Goal: Information Seeking & Learning: Learn about a topic

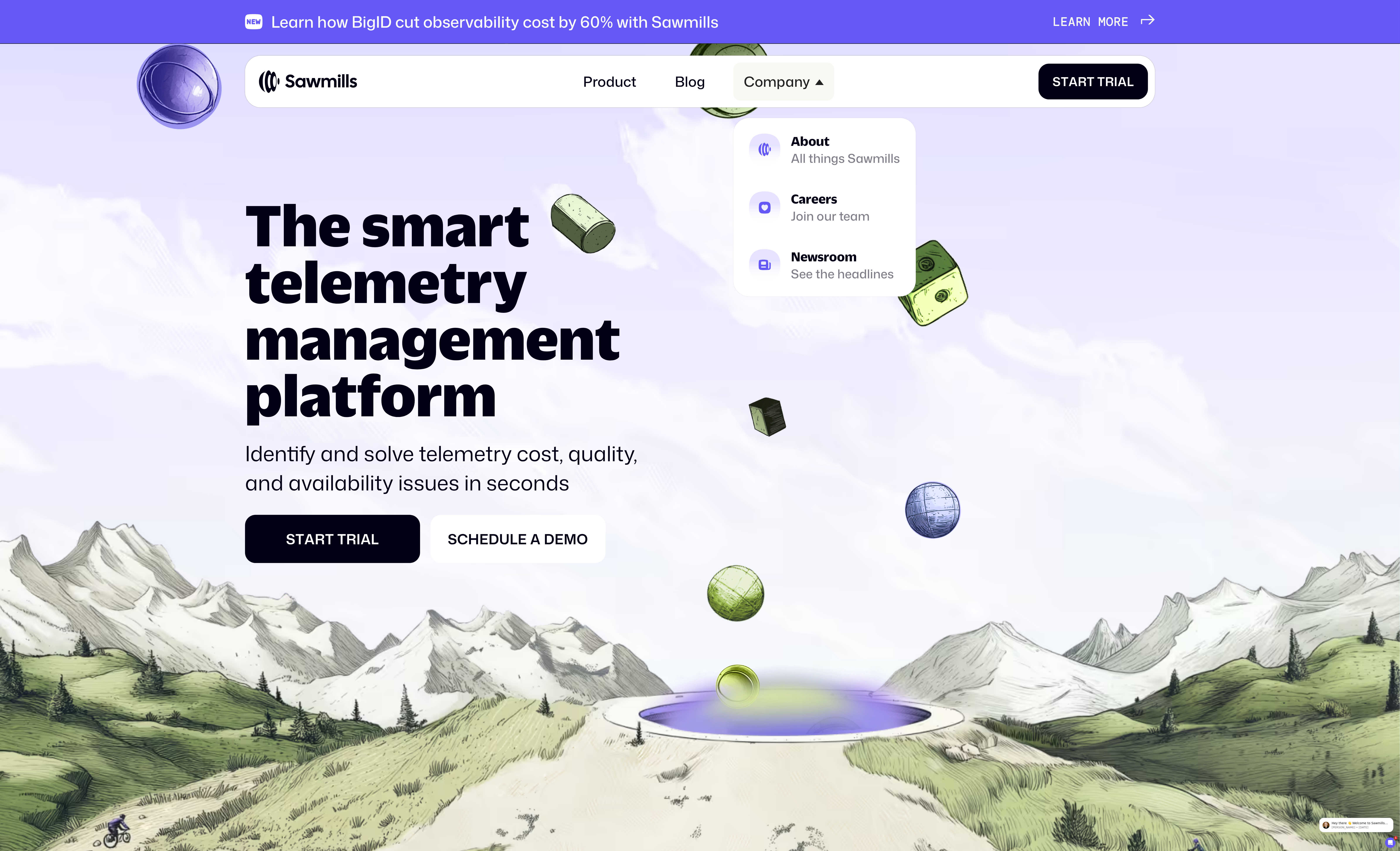
click at [776, 86] on div "Company" at bounding box center [777, 82] width 66 height 17
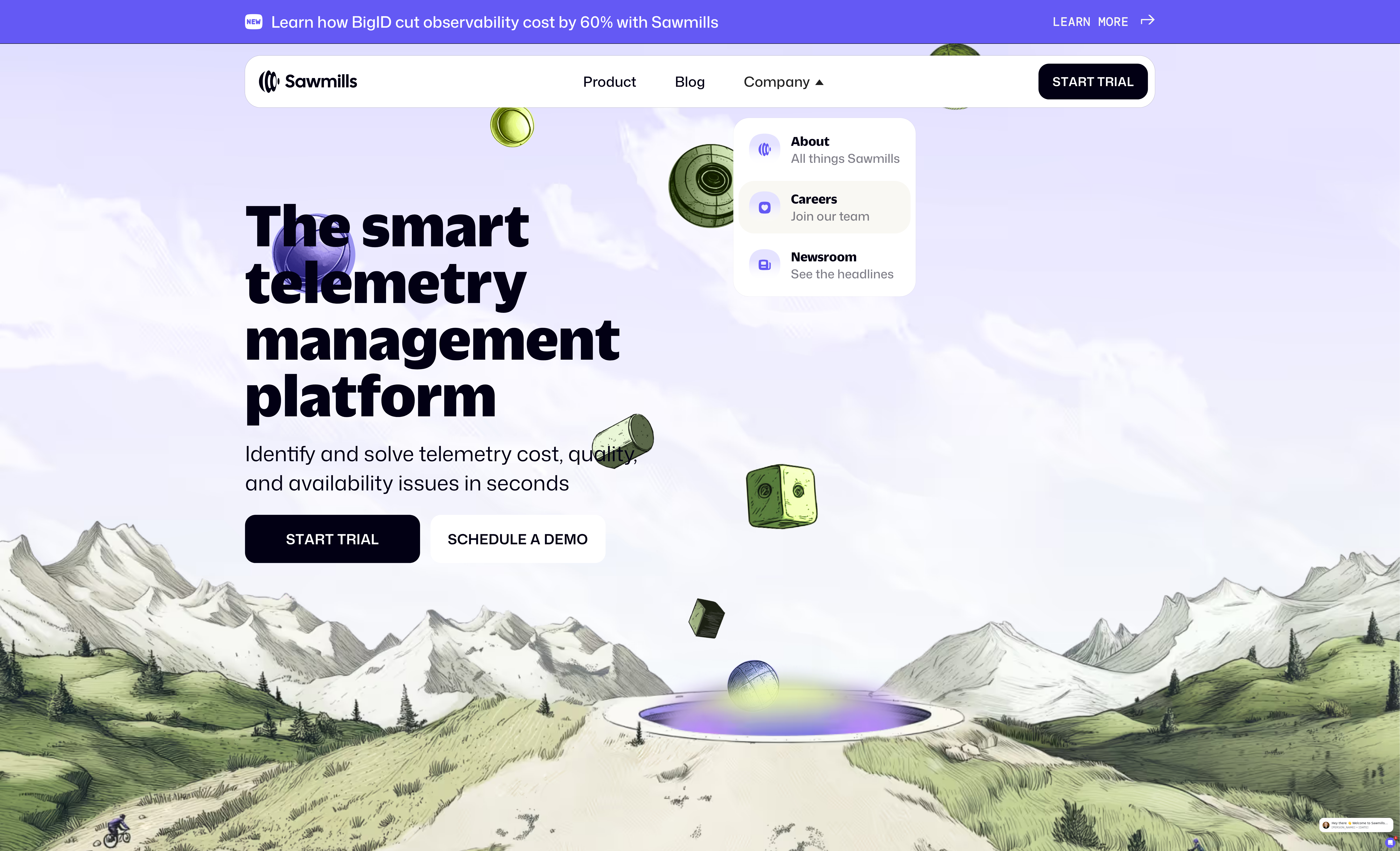
click at [814, 214] on div "Join our team" at bounding box center [830, 216] width 79 height 11
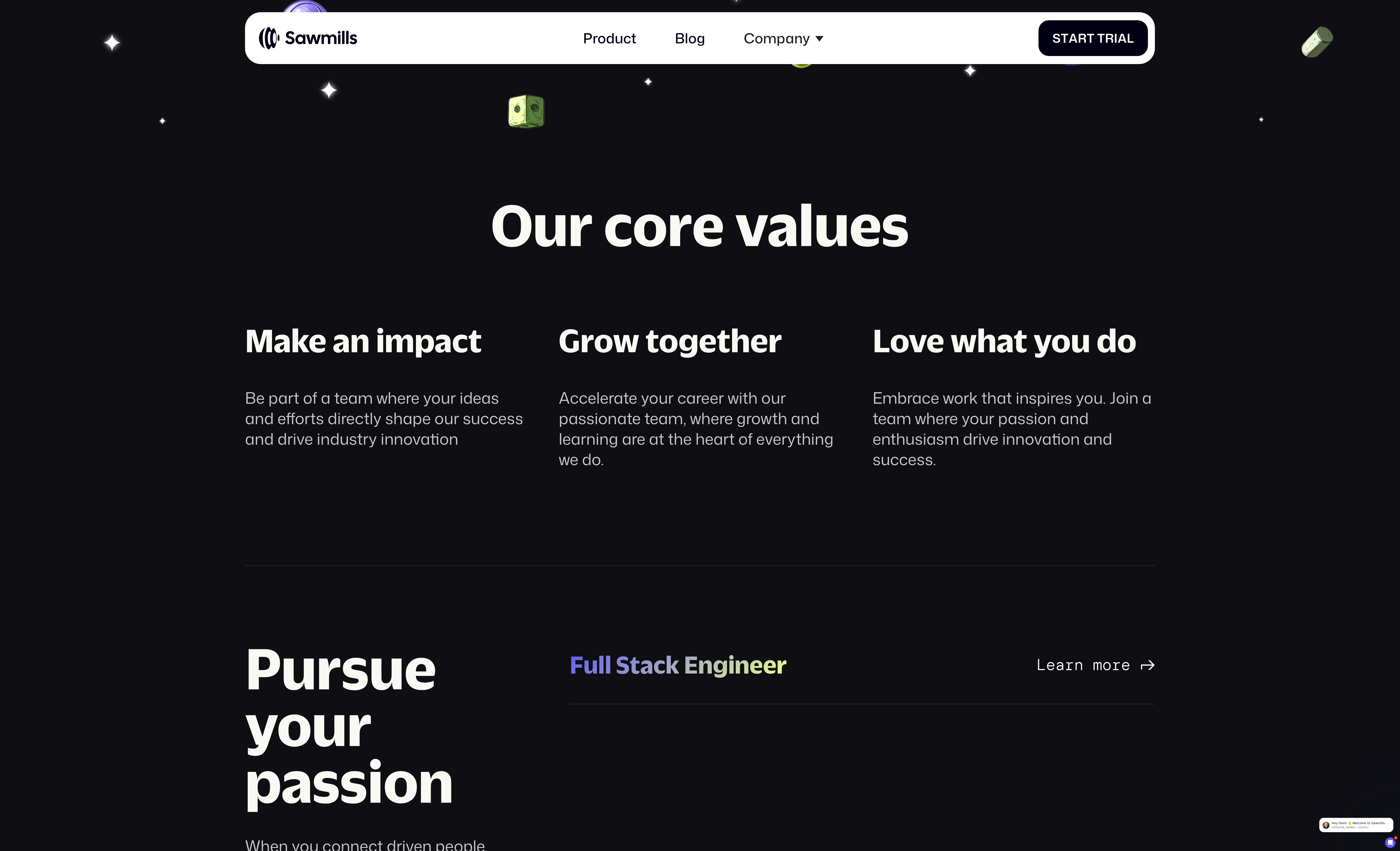
scroll to position [649, 0]
click at [707, 667] on div "Full Stack Engineer" at bounding box center [678, 665] width 217 height 32
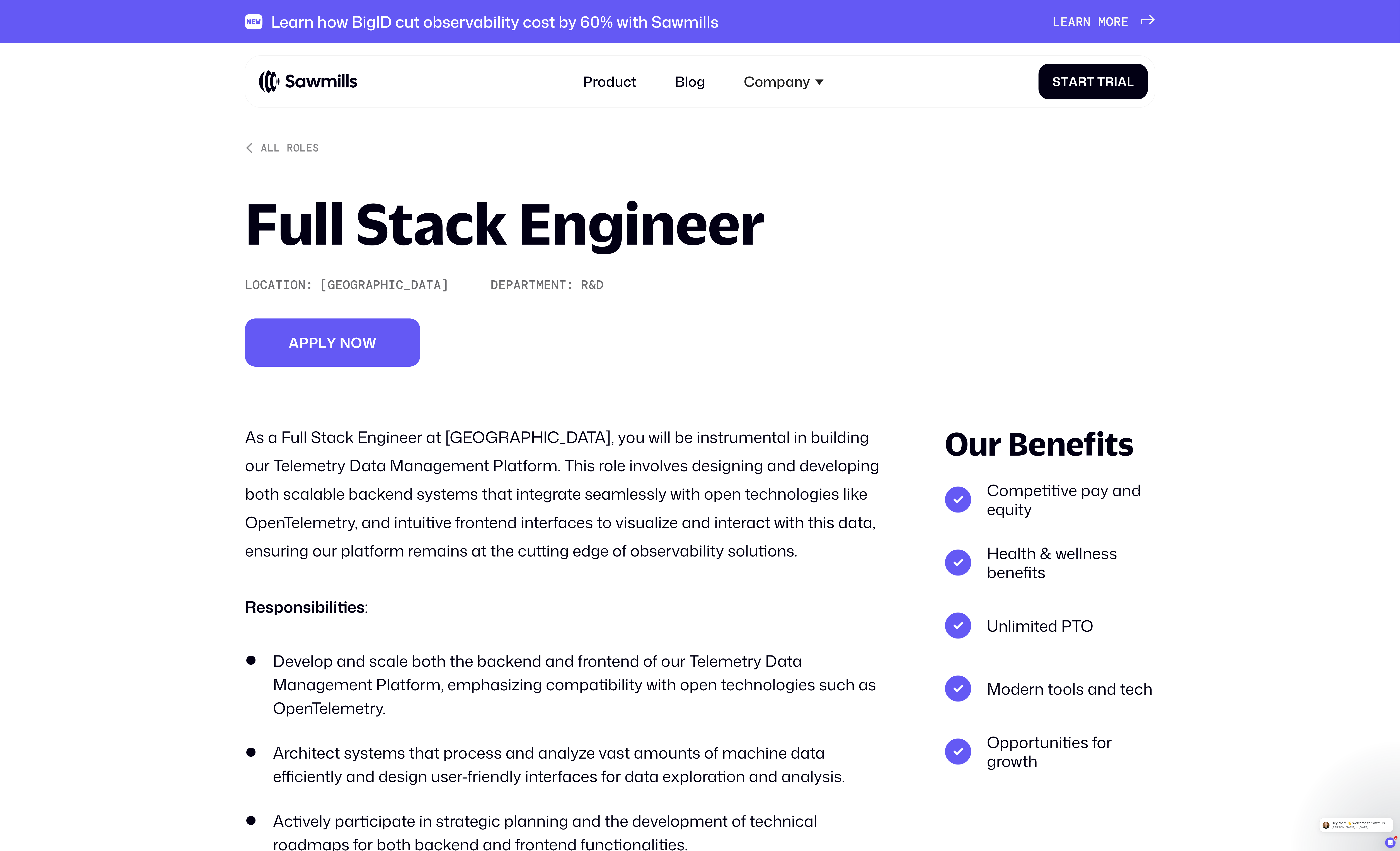
click at [345, 495] on p "As a Full Stack Engineer at Sawmills.ai, you will be instrumental in building o…" at bounding box center [567, 493] width 644 height 142
click at [1009, 503] on li "Competitive pay and equity" at bounding box center [1050, 500] width 210 height 63
click at [962, 503] on li "Competitive pay and equity" at bounding box center [1050, 500] width 210 height 63
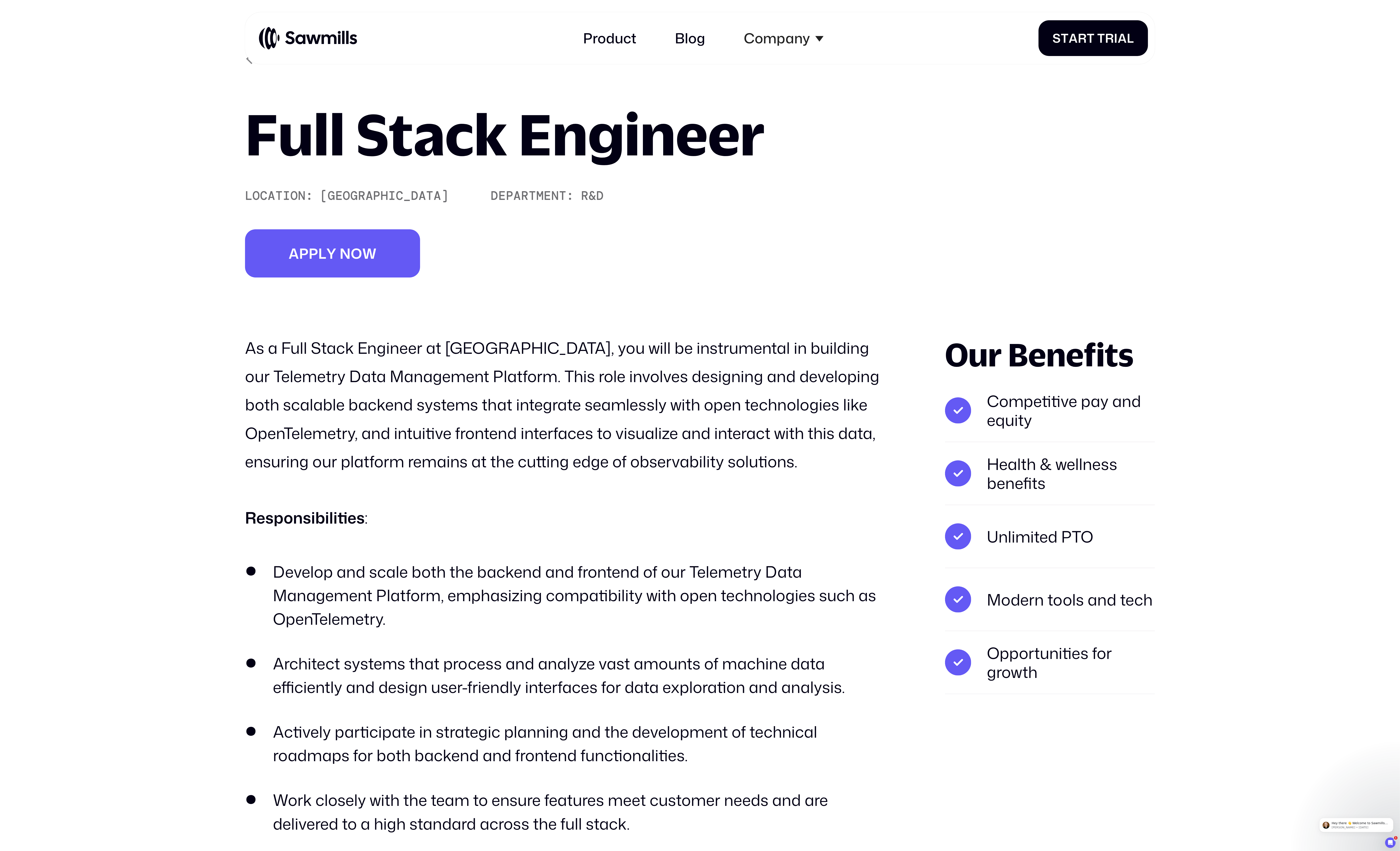
click at [989, 539] on li "Unlimited PTO" at bounding box center [1050, 536] width 210 height 63
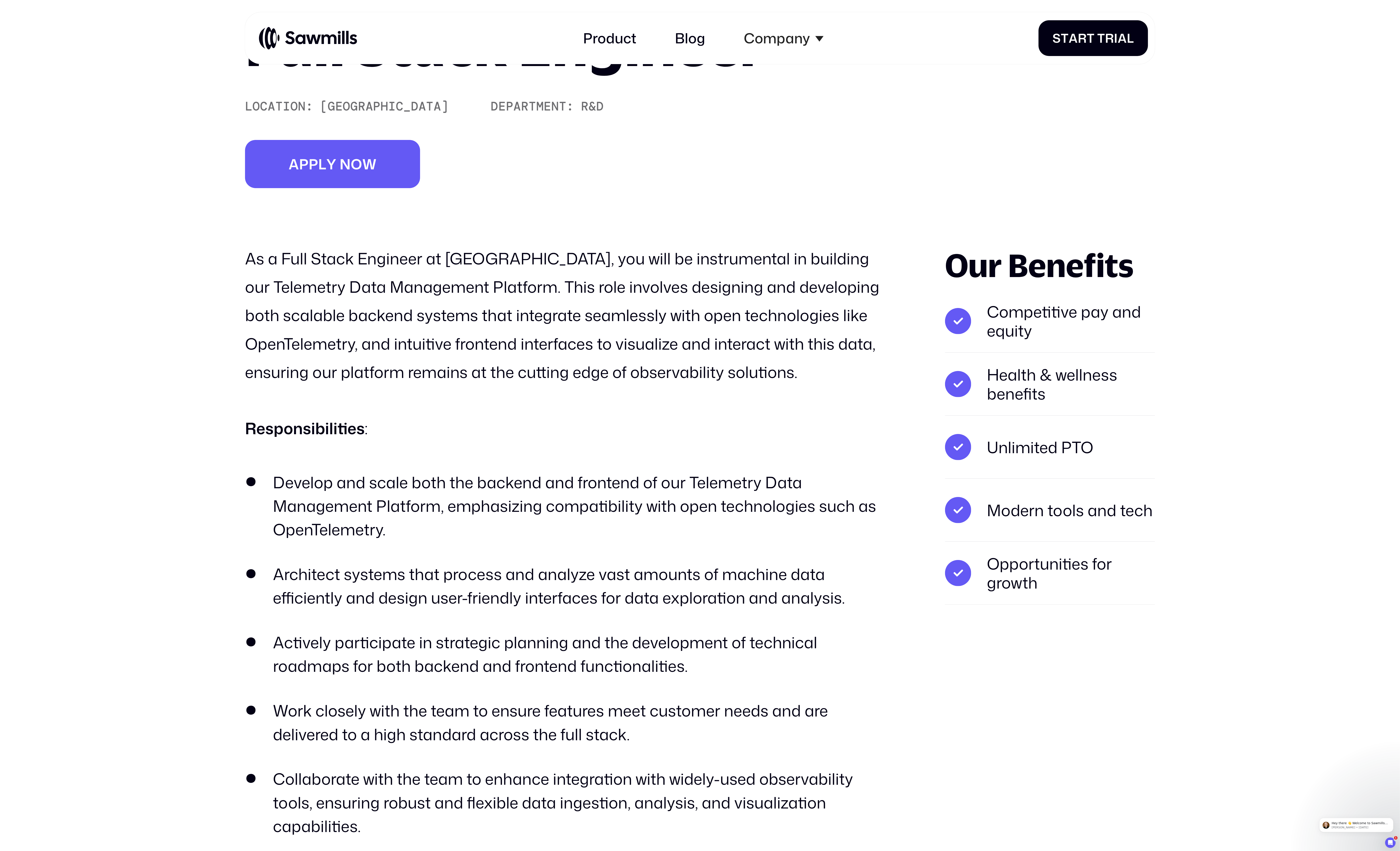
click at [1012, 527] on li "Modern tools and tech" at bounding box center [1050, 510] width 210 height 63
click at [1004, 557] on li "Opportunities for growth" at bounding box center [1050, 573] width 210 height 63
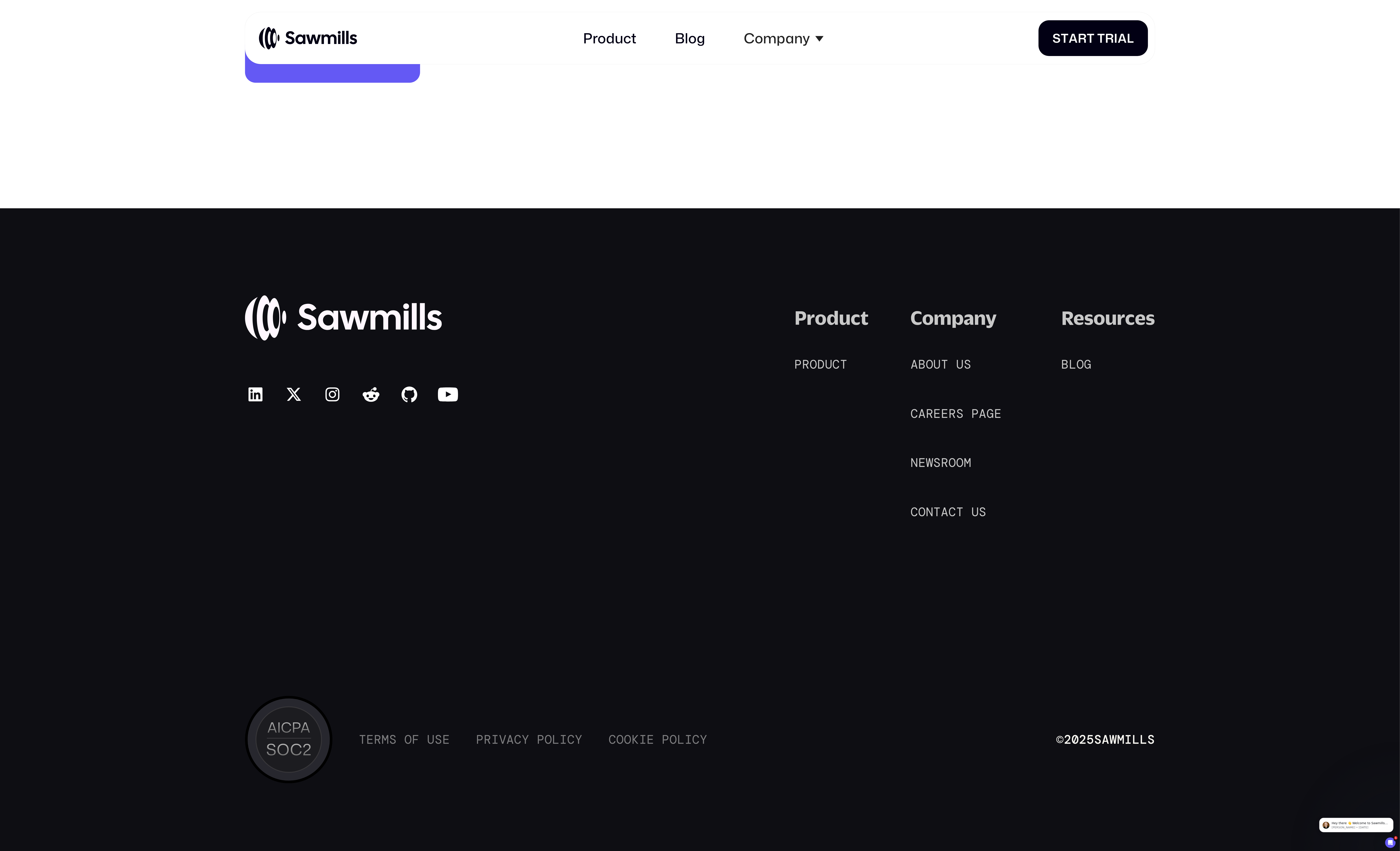
scroll to position [1968, 0]
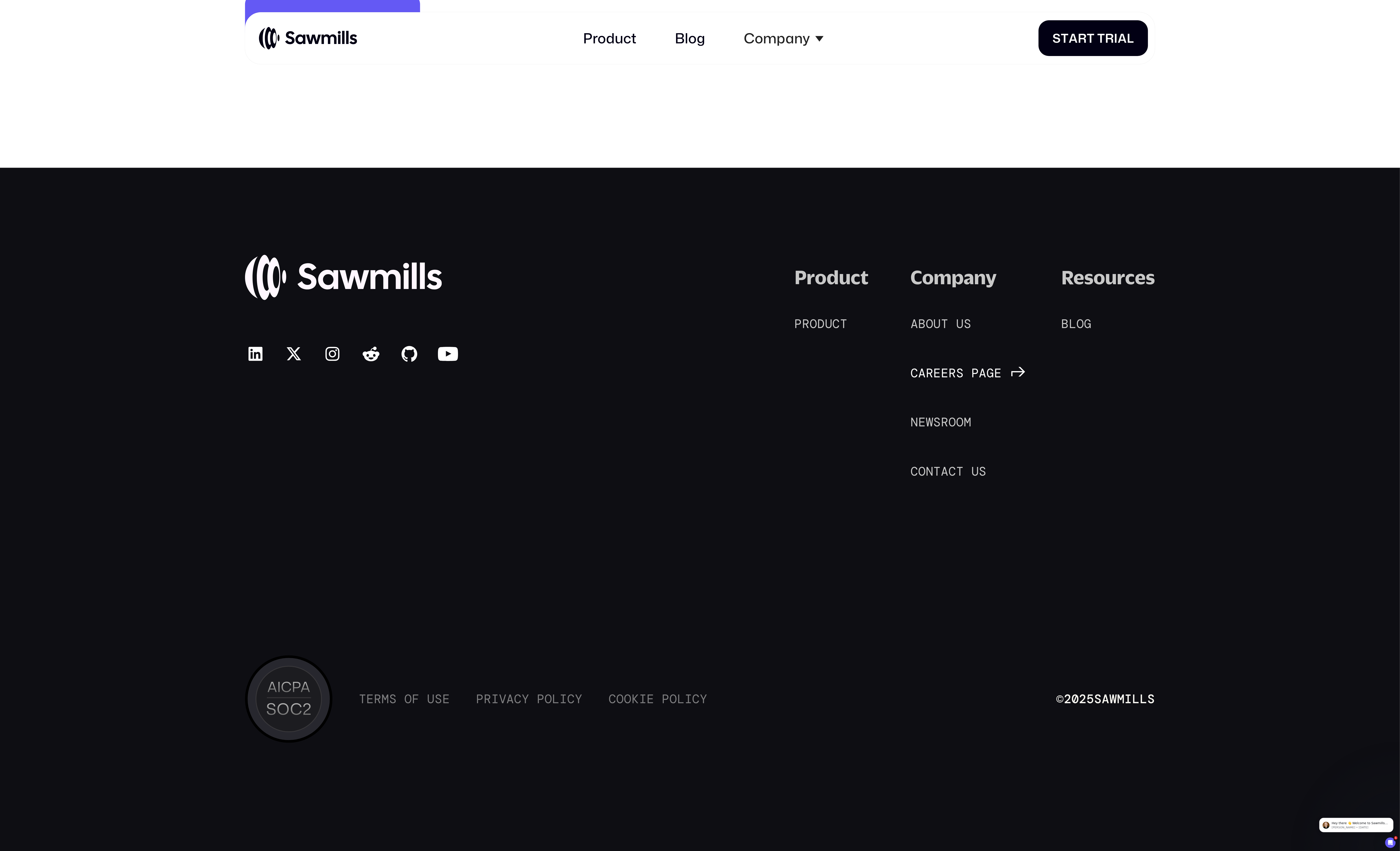
click at [920, 374] on span "a" at bounding box center [922, 373] width 8 height 15
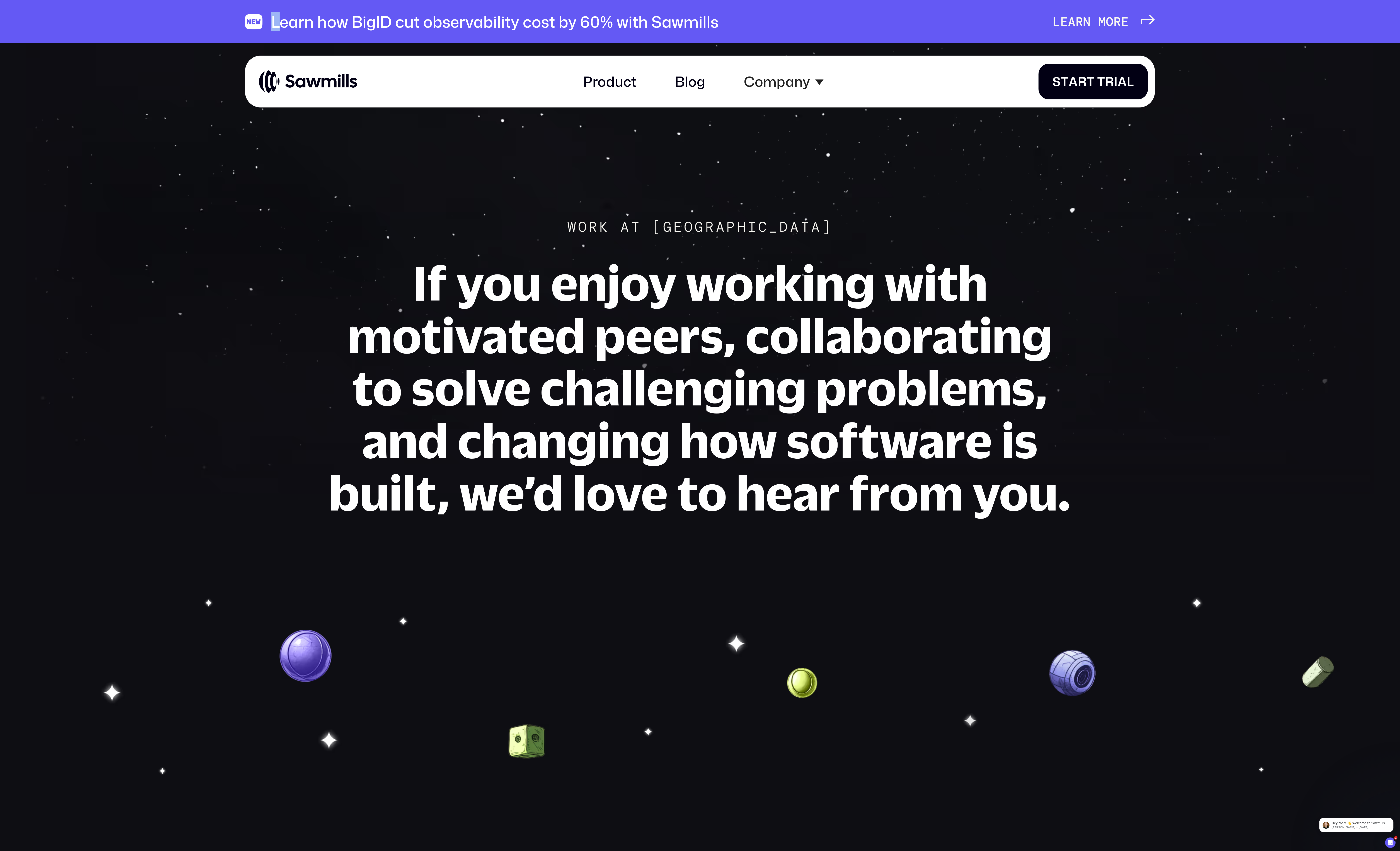
drag, startPoint x: 273, startPoint y: 16, endPoint x: 276, endPoint y: 16, distance: 3.0
click at [276, 16] on div "Learn how BigID cut observability cost by 60% with Sawmills" at bounding box center [495, 21] width 447 height 19
drag, startPoint x: 276, startPoint y: 16, endPoint x: 278, endPoint y: 20, distance: 4.5
click at [277, 17] on div "Learn how BigID cut observability cost by 60% with Sawmills" at bounding box center [495, 21] width 447 height 19
drag, startPoint x: 282, startPoint y: 23, endPoint x: 284, endPoint y: 23, distance: 2.0
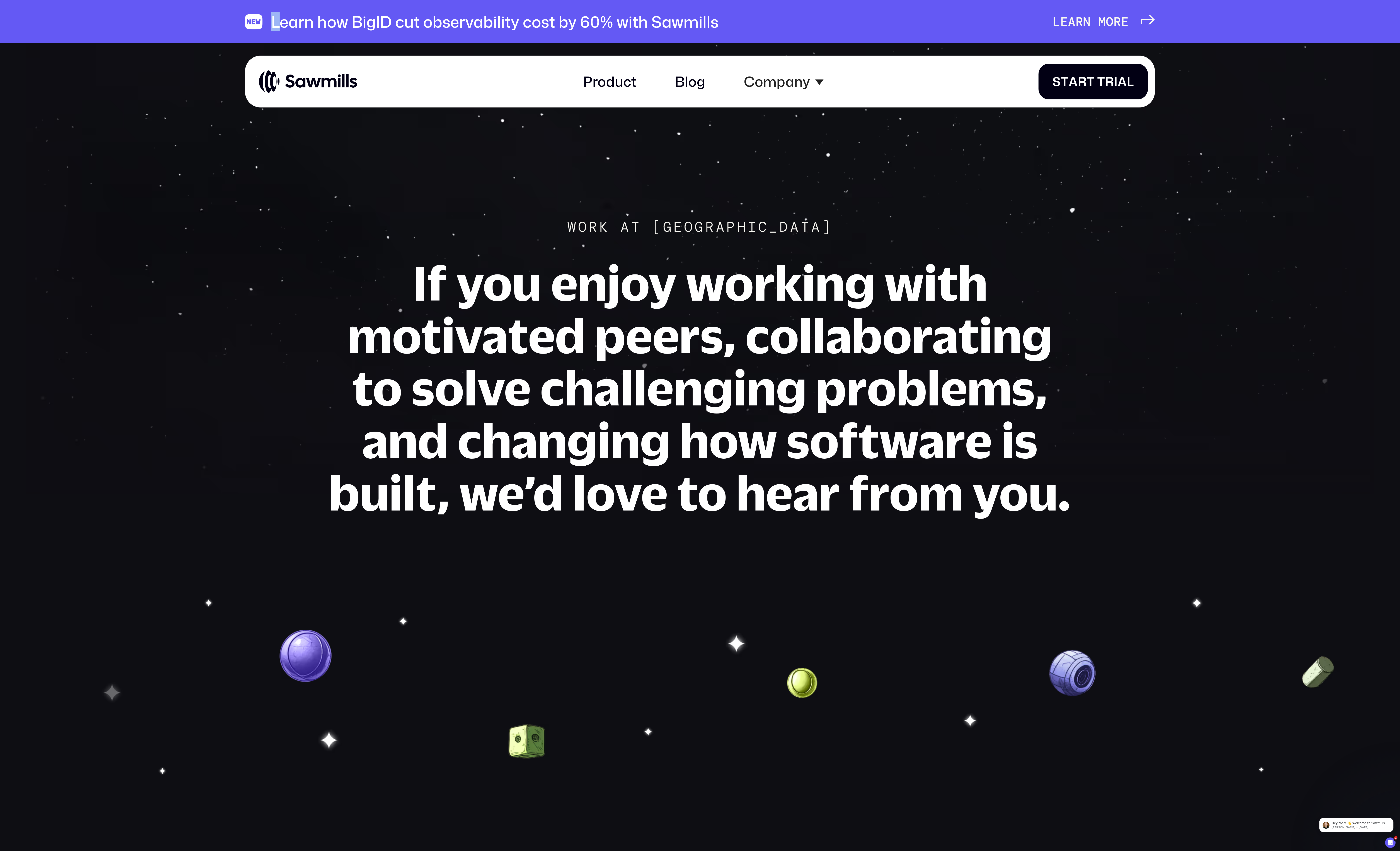
click at [283, 23] on div "Learn how BigID cut observability cost by 60% with Sawmills" at bounding box center [495, 21] width 447 height 19
click at [284, 24] on div "Learn how BigID cut observability cost by 60% with Sawmills" at bounding box center [495, 21] width 447 height 19
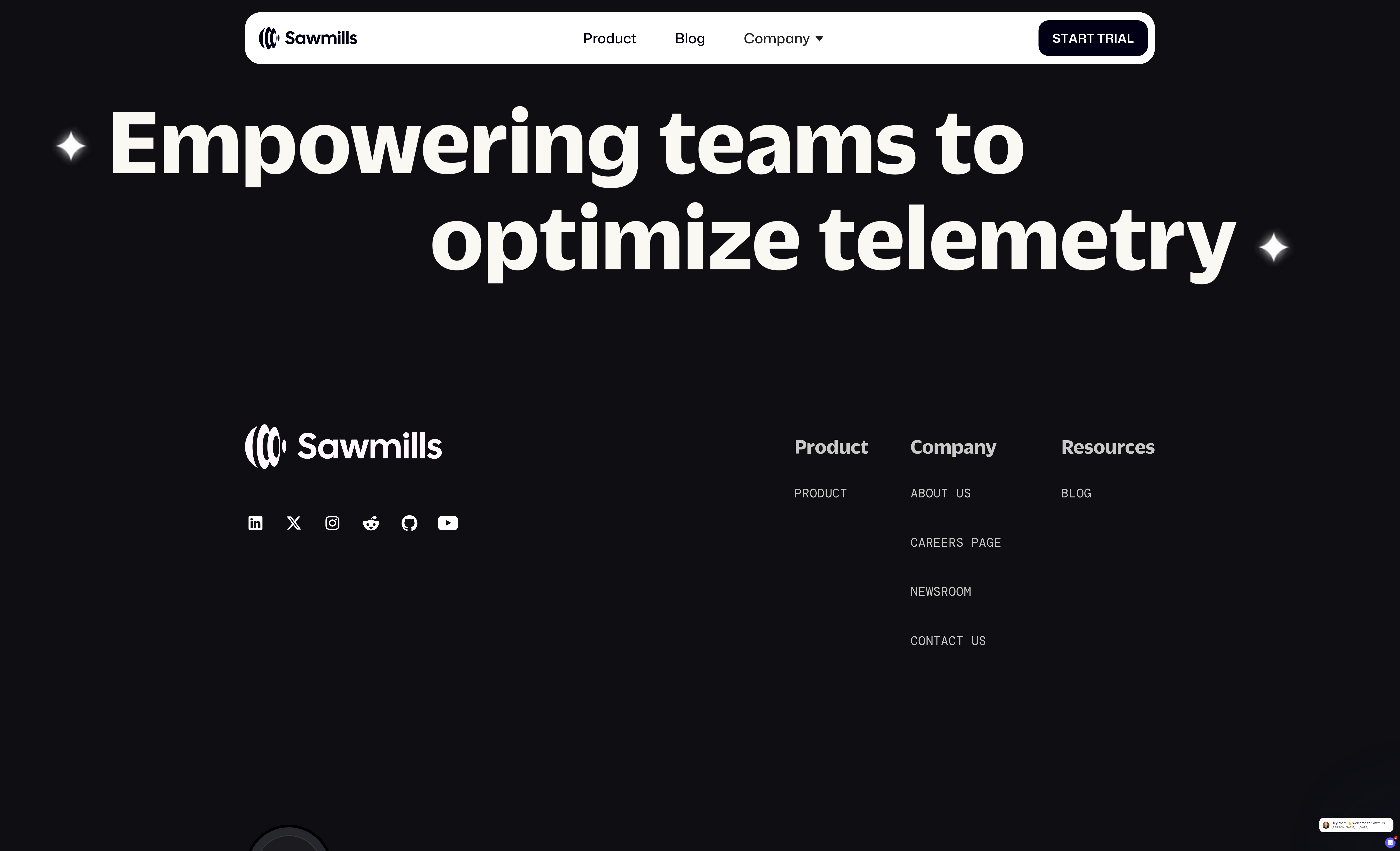
scroll to position [1751, 0]
